Goal: Task Accomplishment & Management: Use online tool/utility

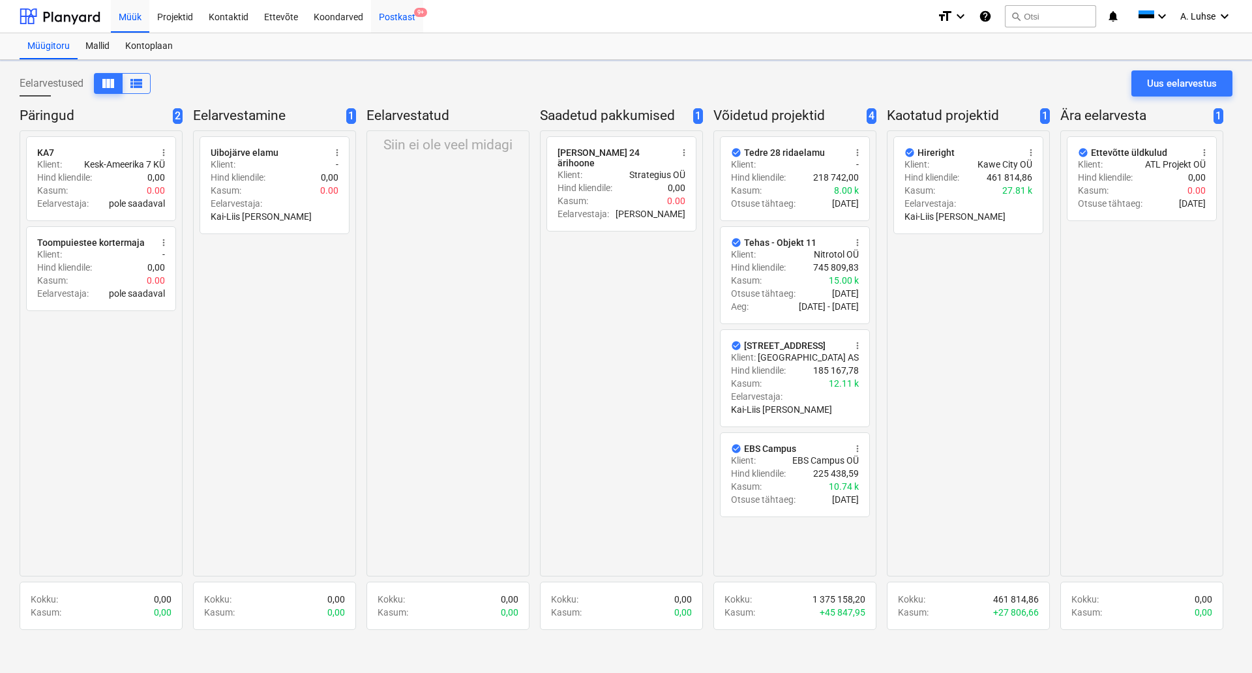
click at [405, 27] on div "Postkast 9+" at bounding box center [397, 15] width 52 height 33
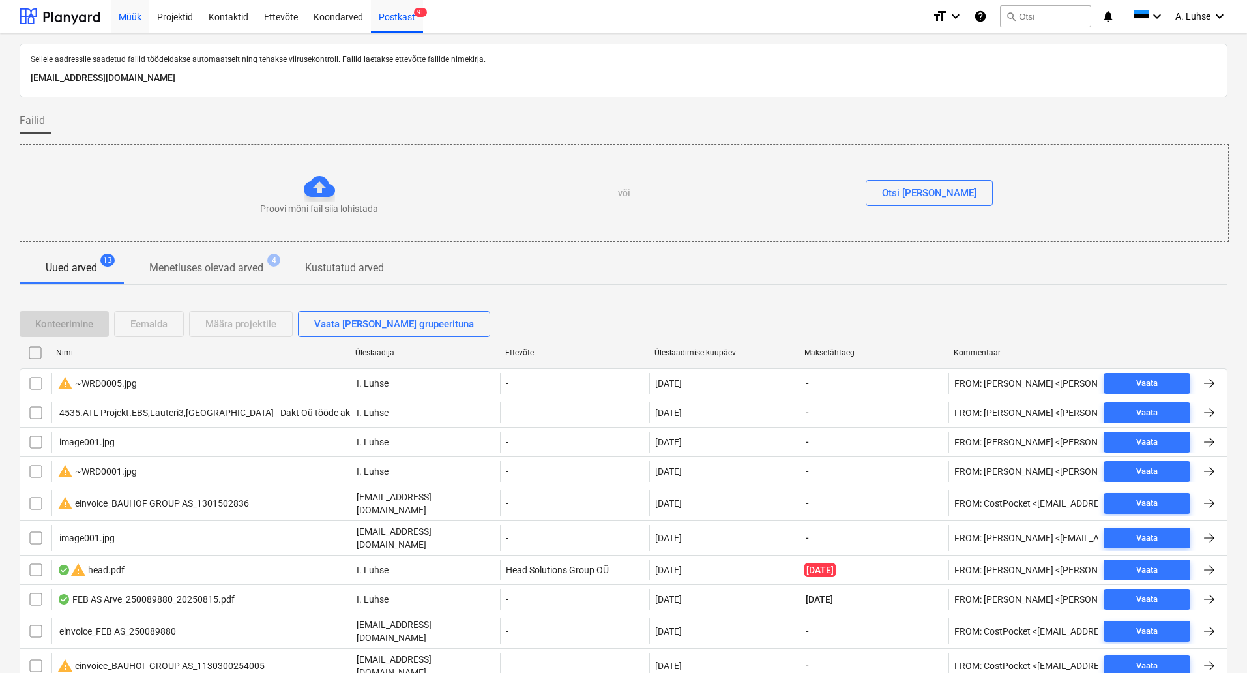
click at [129, 14] on div "Müük" at bounding box center [130, 15] width 38 height 33
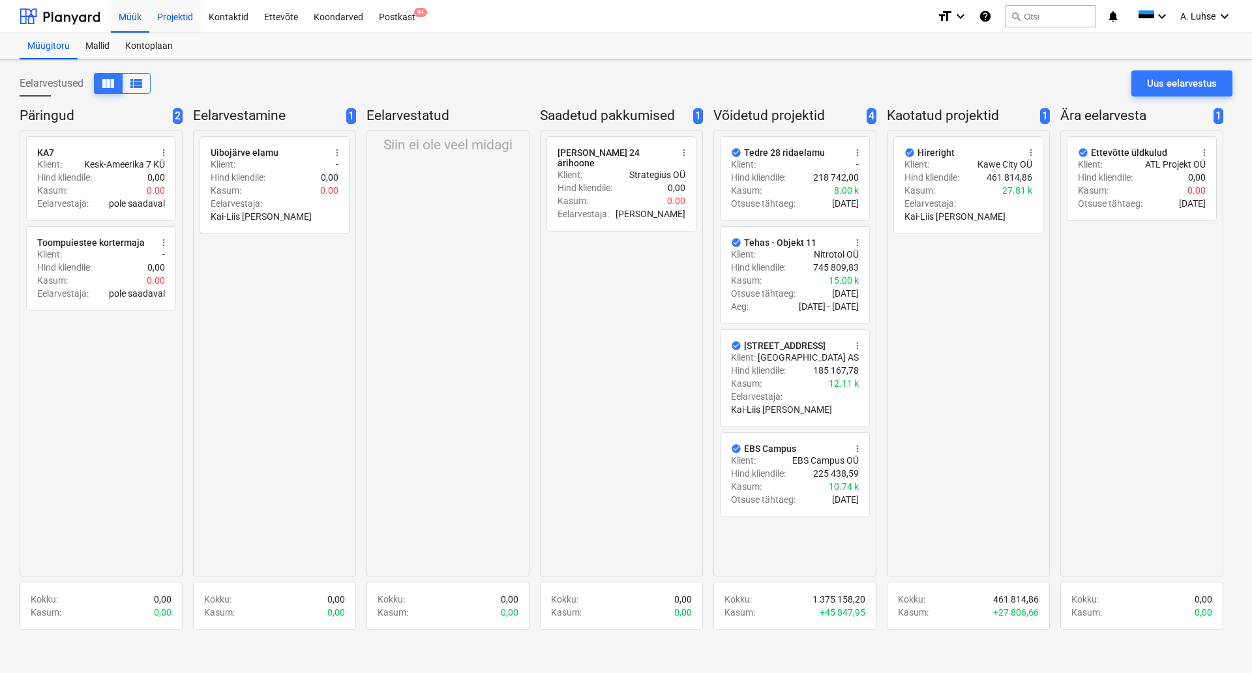
click at [171, 16] on div "Projektid" at bounding box center [175, 15] width 52 height 33
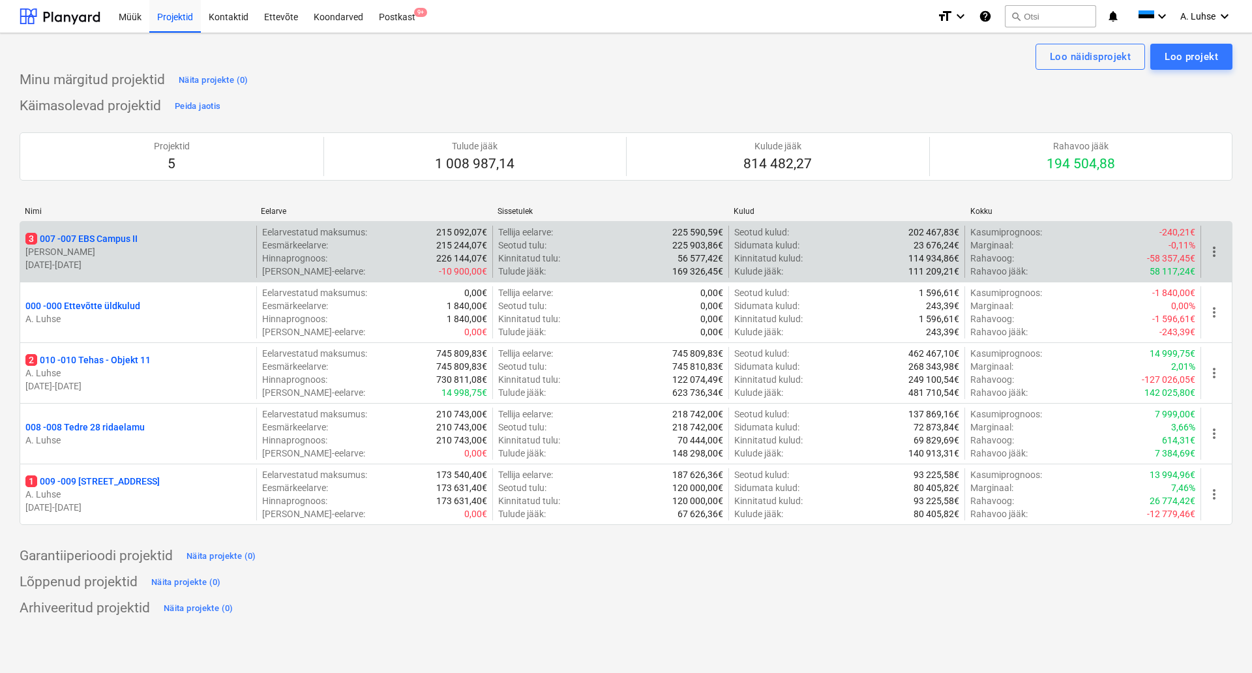
click at [121, 246] on p "[PERSON_NAME]" at bounding box center [138, 251] width 226 height 13
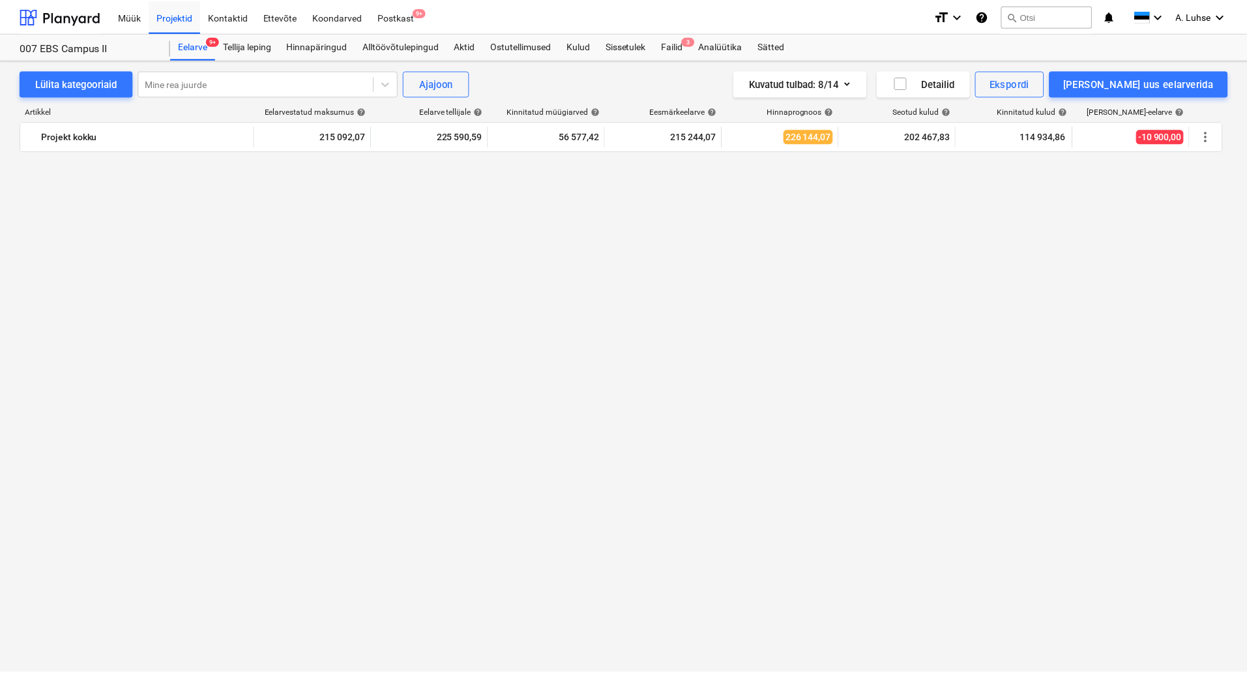
scroll to position [1498, 0]
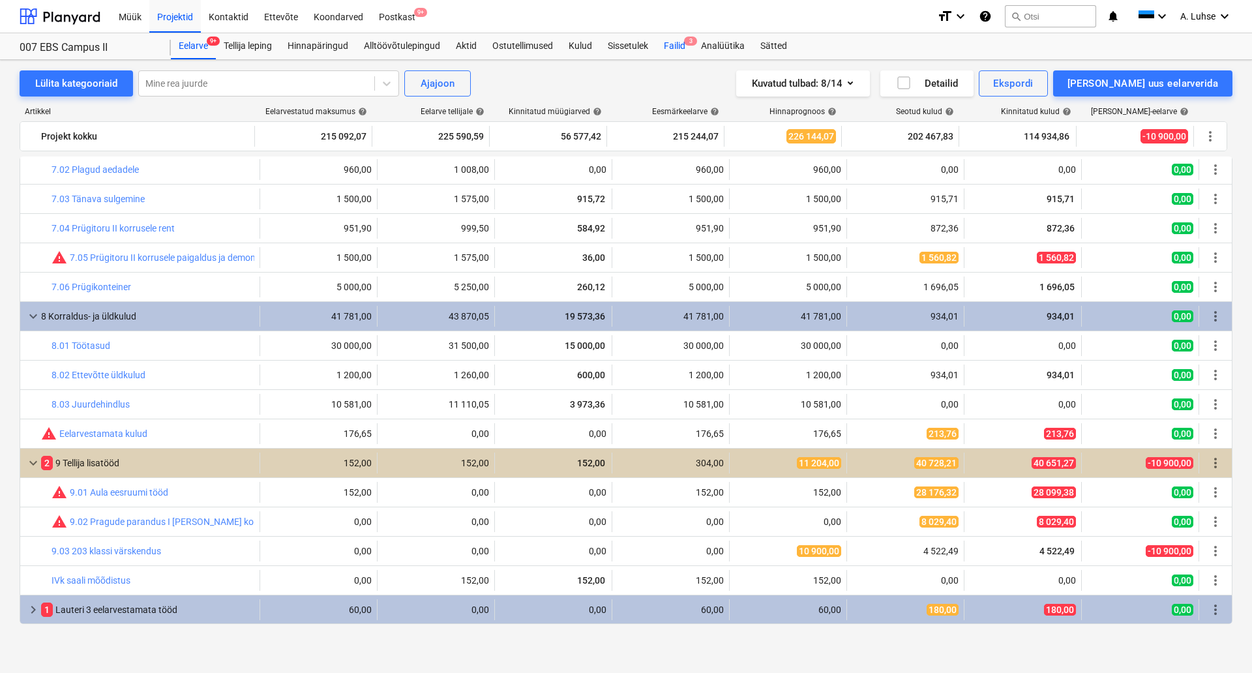
click at [667, 45] on div "Failid 3" at bounding box center [674, 46] width 37 height 26
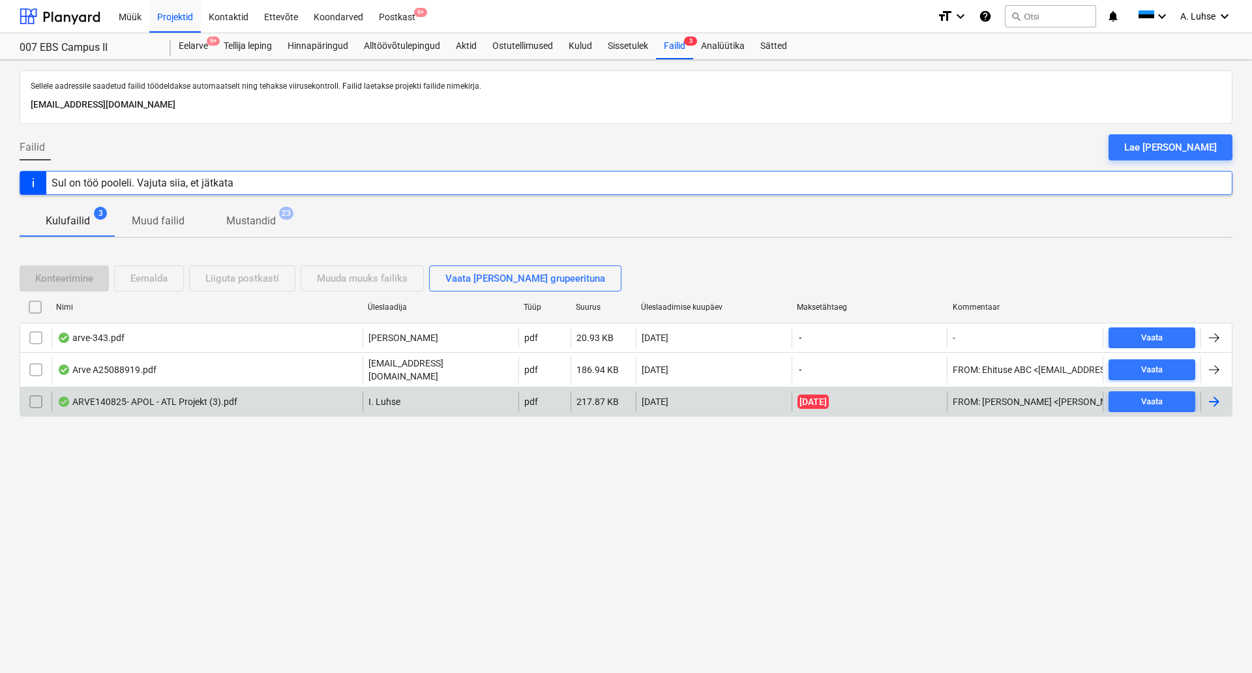
click at [125, 405] on div "ARVE140825- APOL - ATL Projekt (3).pdf" at bounding box center [207, 401] width 311 height 21
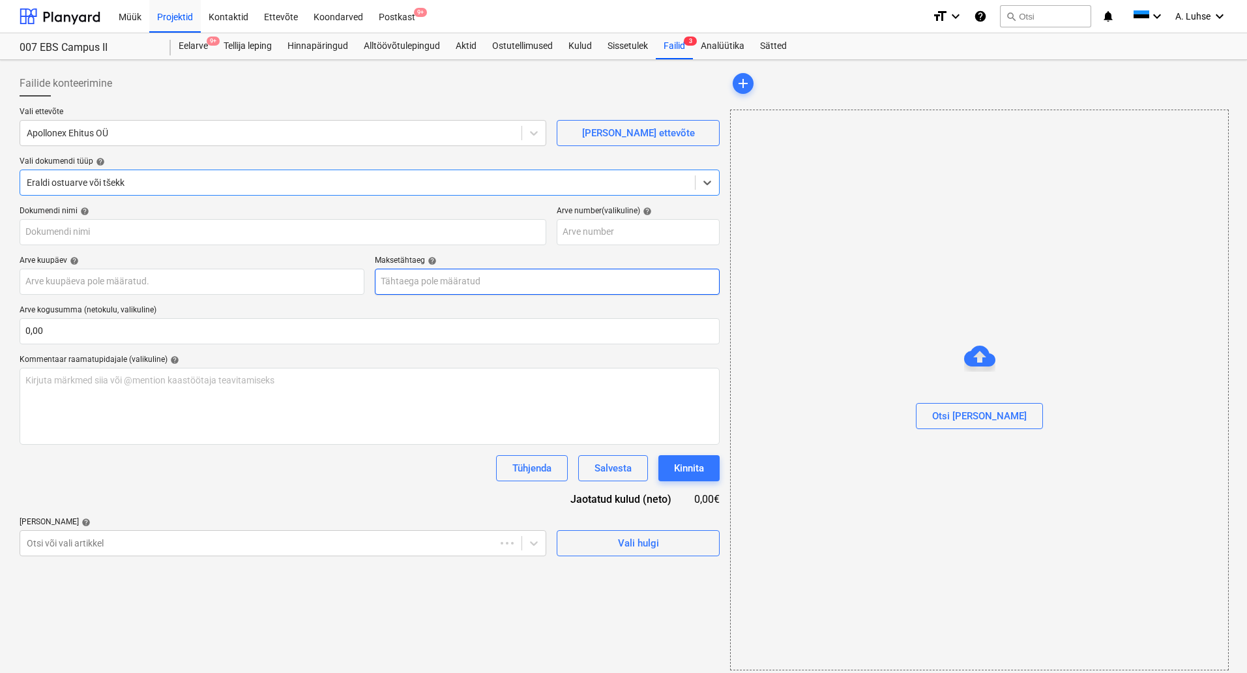
type input "140825"
type input "[DATE]"
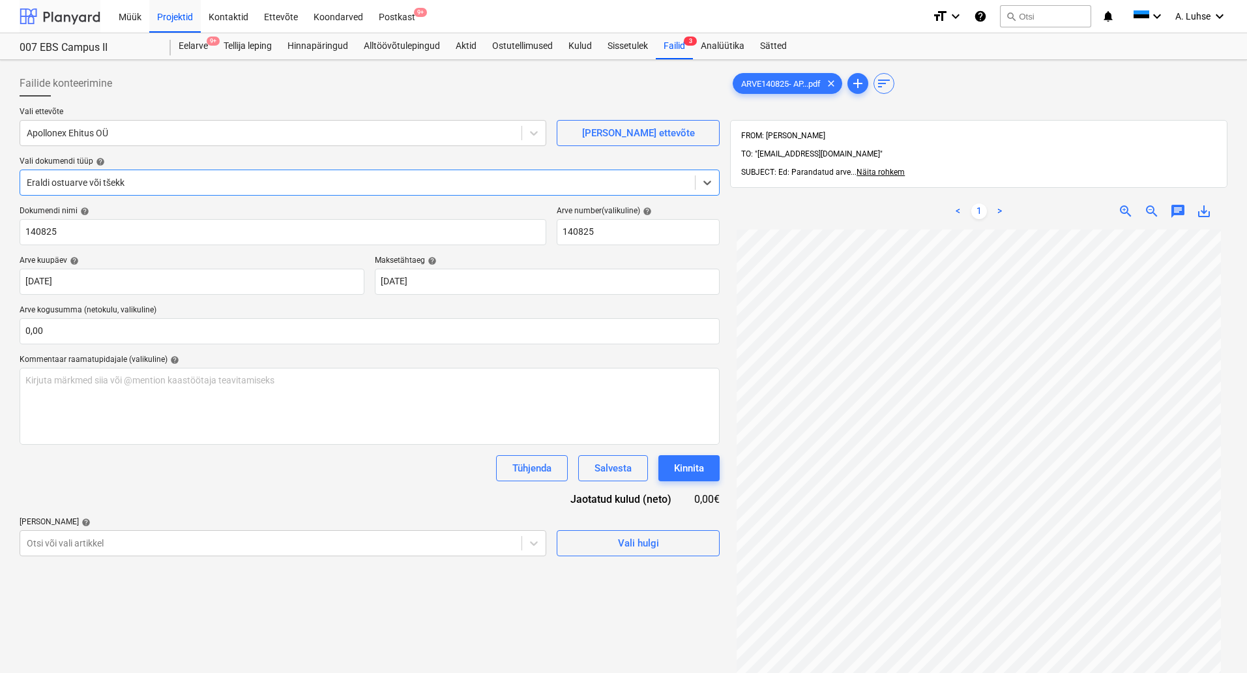
click at [52, 16] on div at bounding box center [60, 16] width 81 height 33
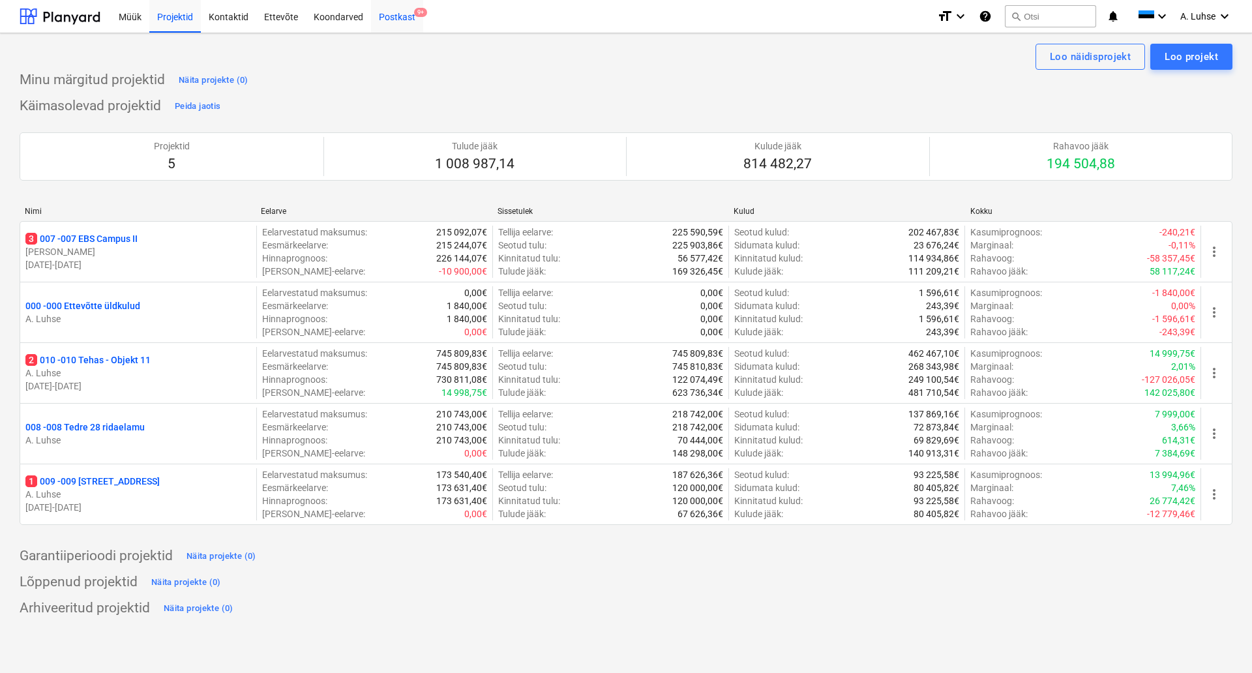
click at [376, 23] on div "Postkast 9+" at bounding box center [397, 15] width 52 height 33
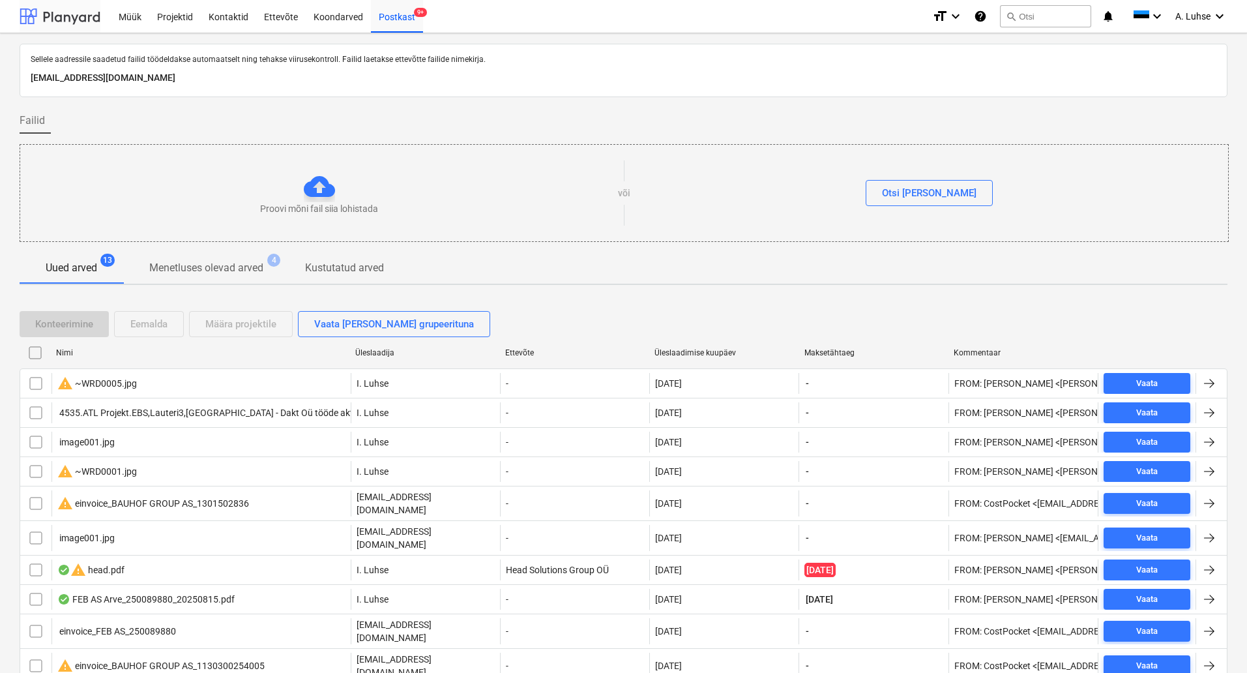
click at [22, 14] on div at bounding box center [60, 16] width 81 height 33
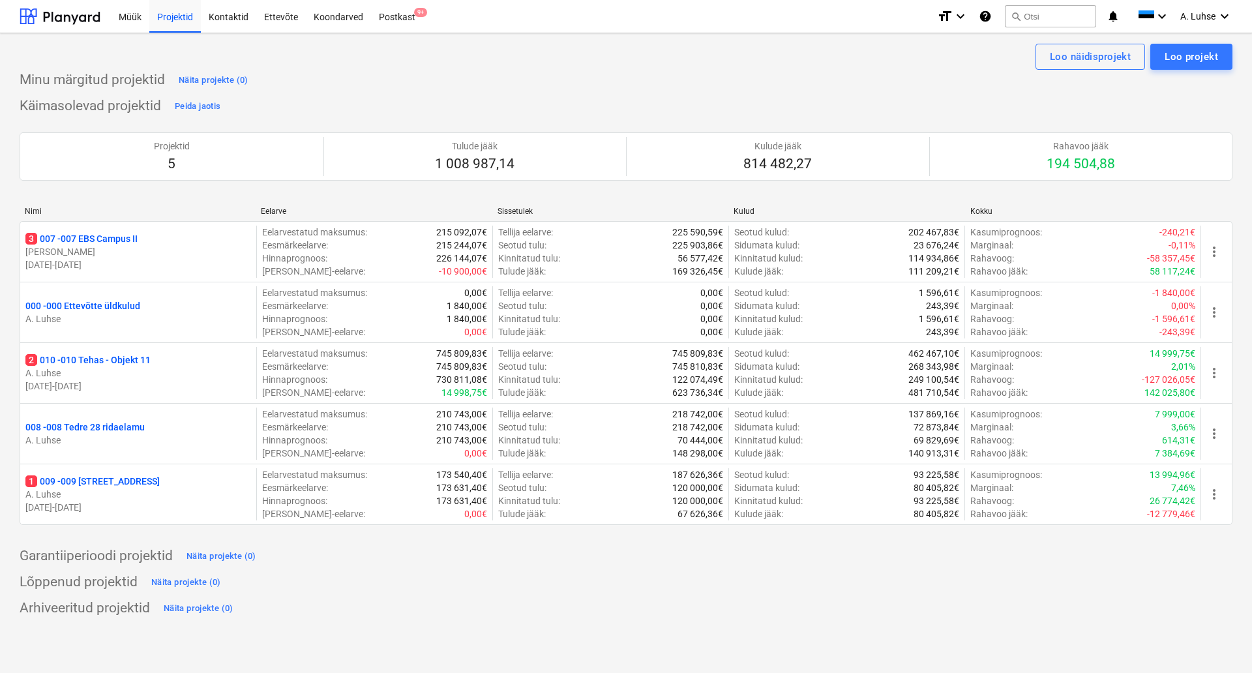
click at [565, 580] on div "Lõppenud projektid Näita projekte (0)" at bounding box center [626, 582] width 1213 height 21
click at [58, 18] on div at bounding box center [60, 16] width 81 height 33
click at [396, 29] on div "Postkast 9+" at bounding box center [397, 15] width 52 height 33
